Goal: Transaction & Acquisition: Obtain resource

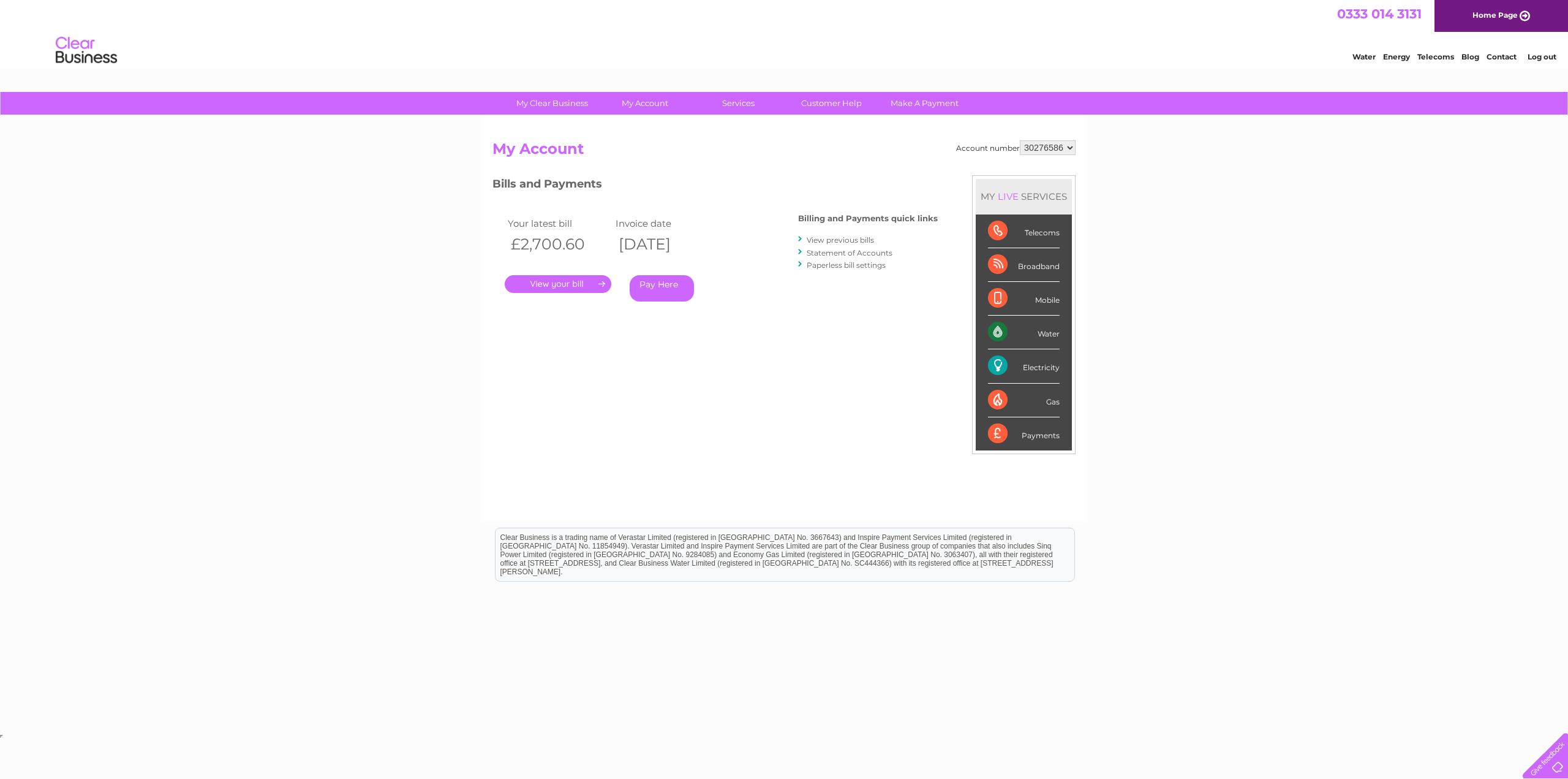
click at [564, 286] on link "." at bounding box center [558, 284] width 107 height 18
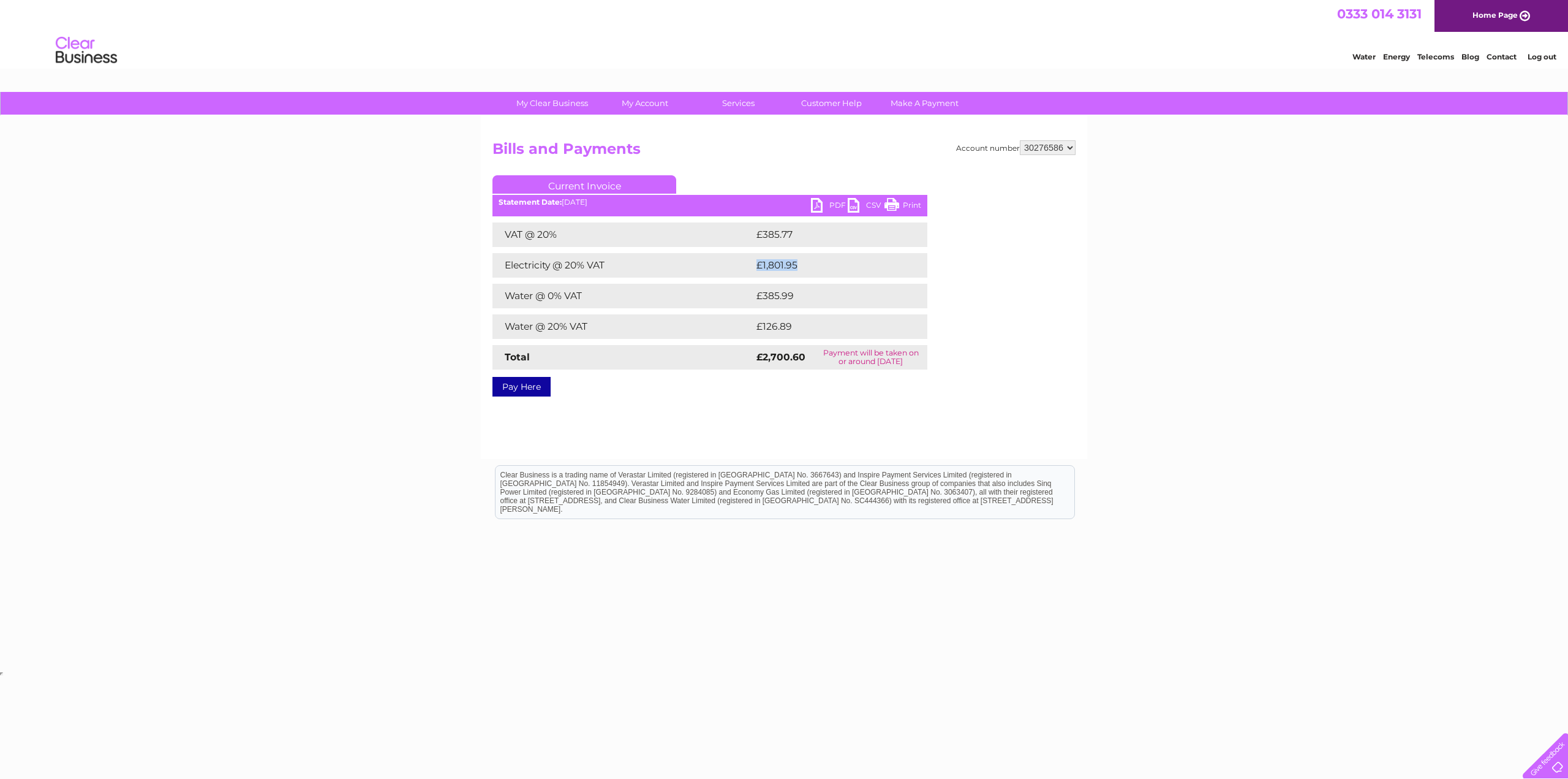
drag, startPoint x: 800, startPoint y: 263, endPoint x: 756, endPoint y: 264, distance: 44.0
click at [756, 264] on td "£1,801.95" at bounding box center [830, 265] width 153 height 24
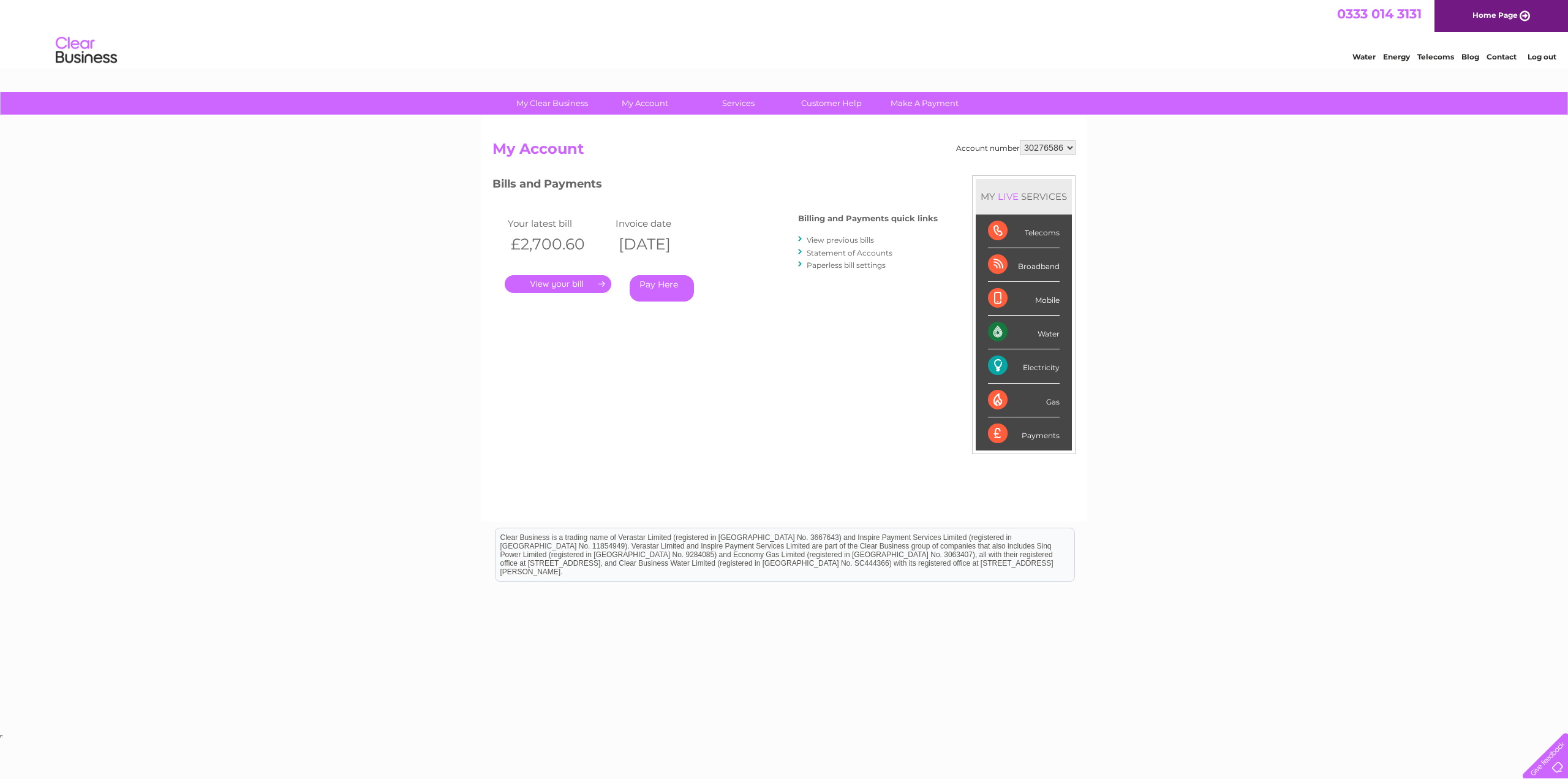
click at [664, 368] on div "Account number 30276586 My Account MY LIVE SERVICES Telecoms Broadband Mobile W…" at bounding box center [783, 324] width 583 height 369
click at [419, 418] on div "My Clear Business Login Details My Details My Preferences Link Account My Accou…" at bounding box center [784, 412] width 1568 height 639
click at [578, 437] on div "Account number 30276586 My Account MY LIVE SERVICES Telecoms Broadband Mobile W…" at bounding box center [783, 324] width 583 height 369
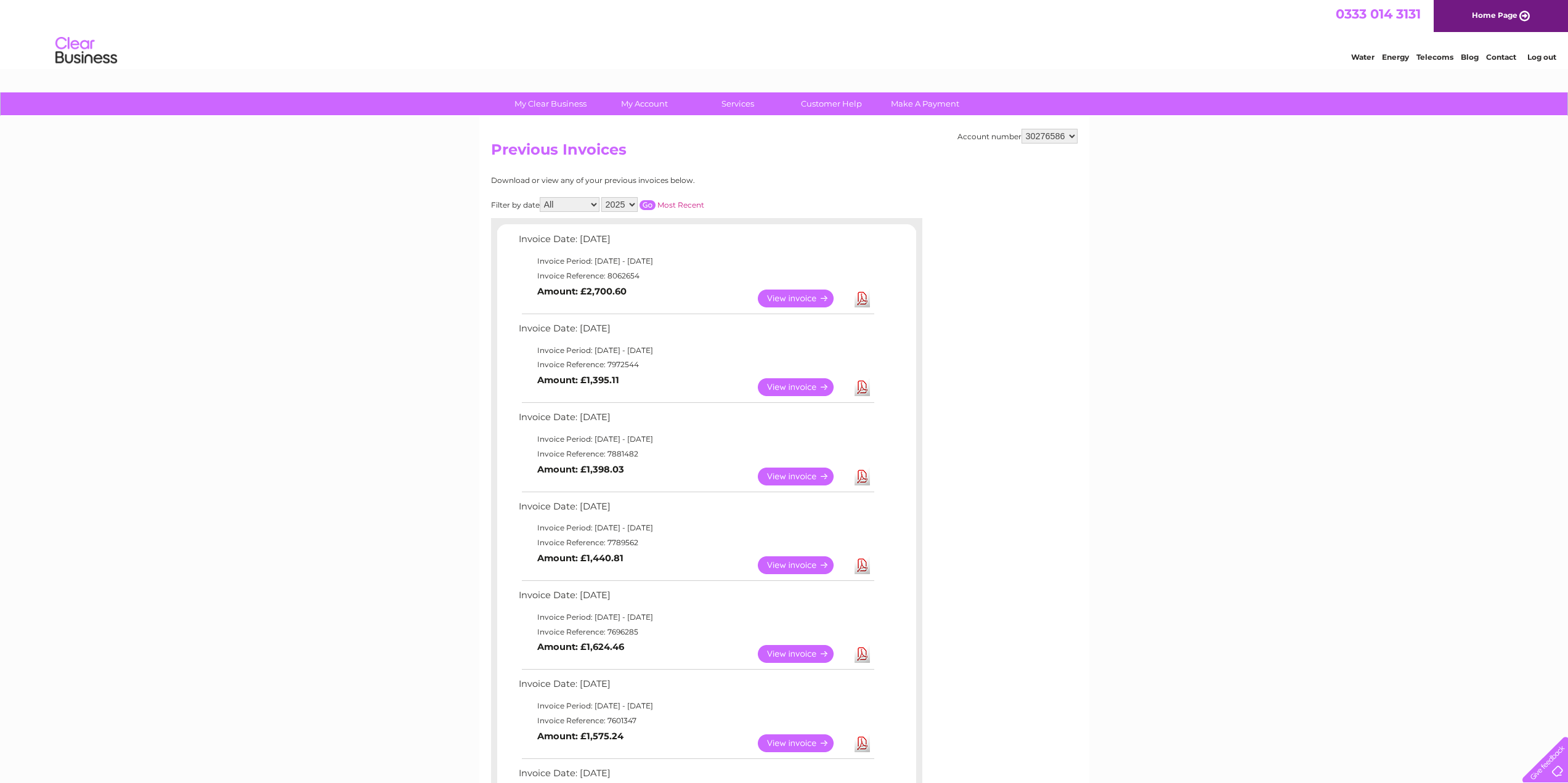
click at [793, 388] on link "View" at bounding box center [803, 387] width 91 height 18
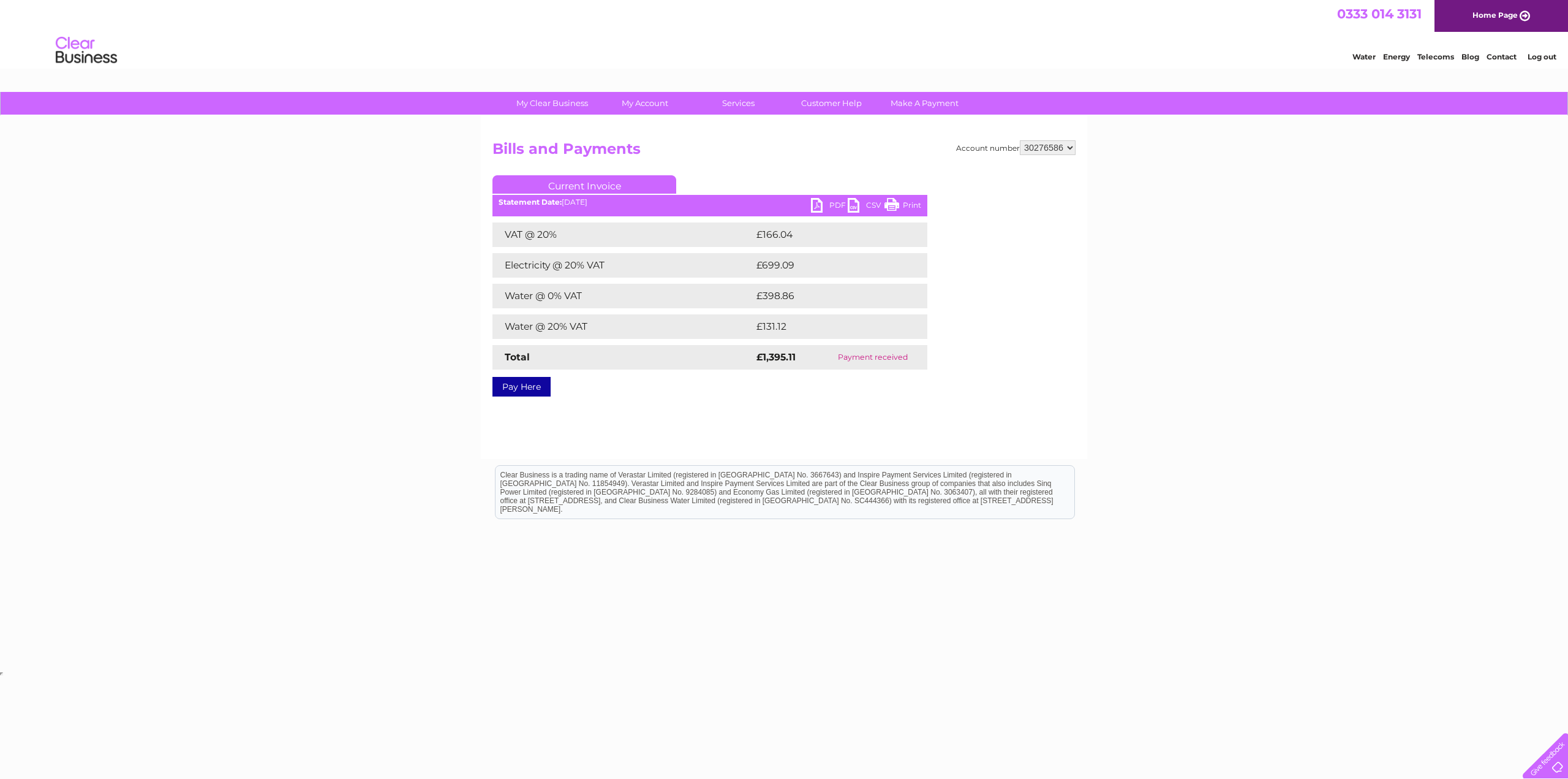
click at [825, 209] on link "PDF" at bounding box center [830, 206] width 37 height 18
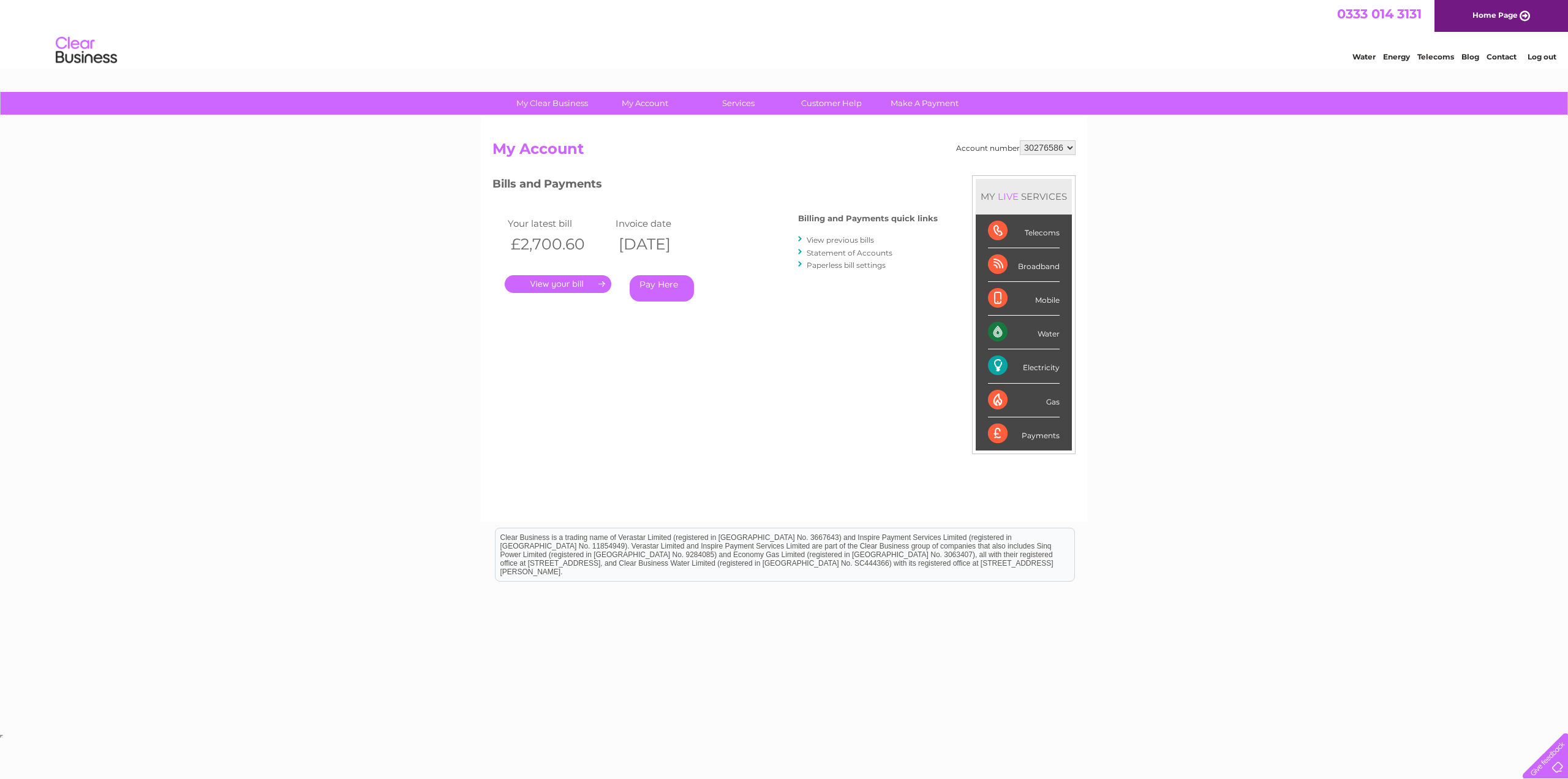
click at [568, 281] on link "." at bounding box center [558, 284] width 107 height 18
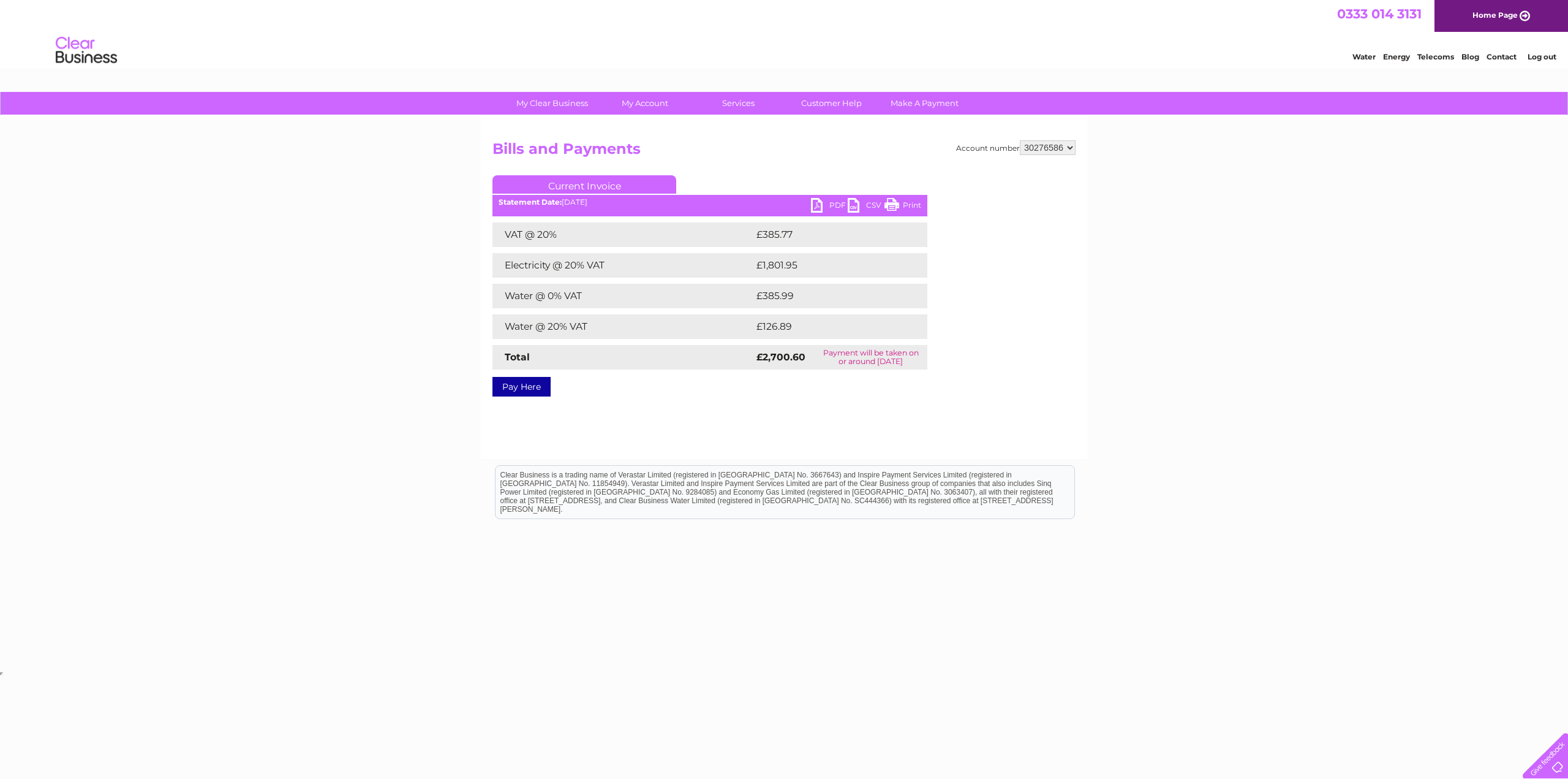
click at [816, 205] on link "PDF" at bounding box center [830, 206] width 37 height 18
